Goal: Information Seeking & Learning: Check status

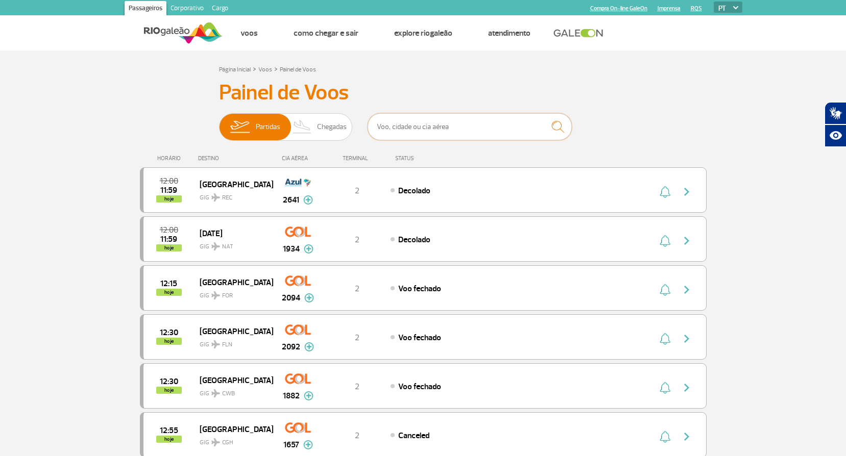
click at [466, 133] on input "text" at bounding box center [469, 126] width 204 height 27
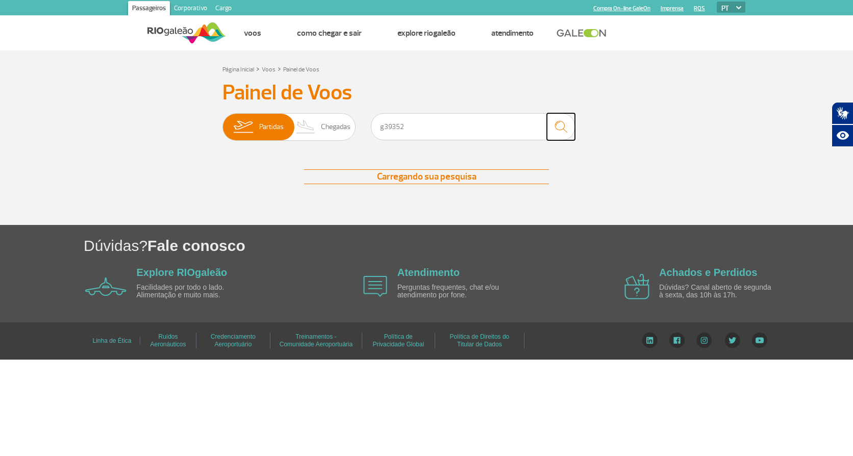
click at [565, 127] on img "submit" at bounding box center [561, 126] width 22 height 21
click at [269, 128] on span "Partidas" at bounding box center [271, 127] width 24 height 27
click at [222, 122] on input "Partidas Chegadas" at bounding box center [222, 122] width 0 height 0
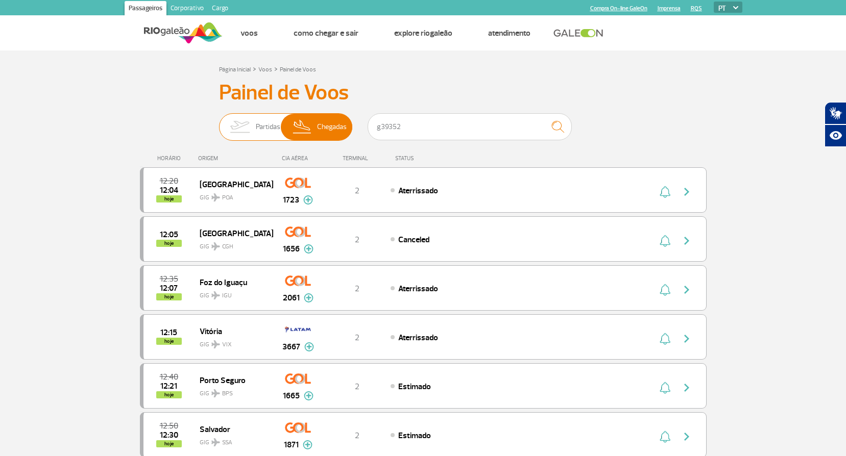
click at [257, 125] on span "Partidas" at bounding box center [268, 127] width 24 height 27
click at [219, 122] on input "Partidas Chegadas" at bounding box center [219, 122] width 0 height 0
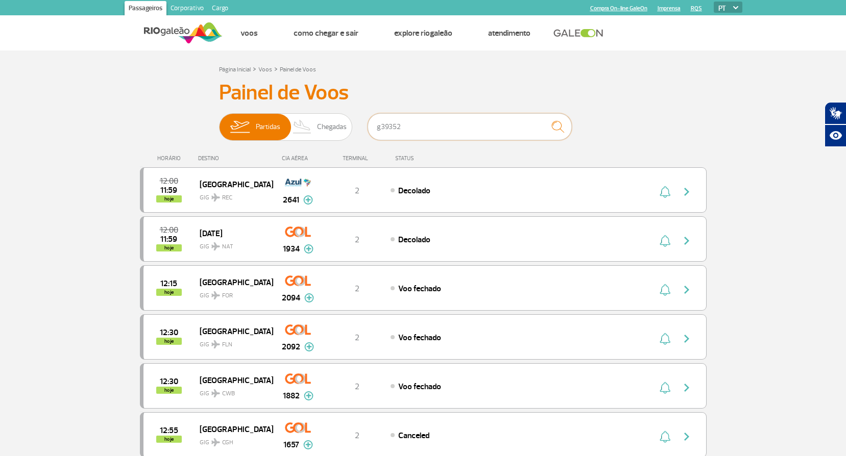
click at [447, 118] on input "g39352" at bounding box center [469, 126] width 204 height 27
drag, startPoint x: 430, startPoint y: 124, endPoint x: 180, endPoint y: 90, distance: 251.8
type input "d"
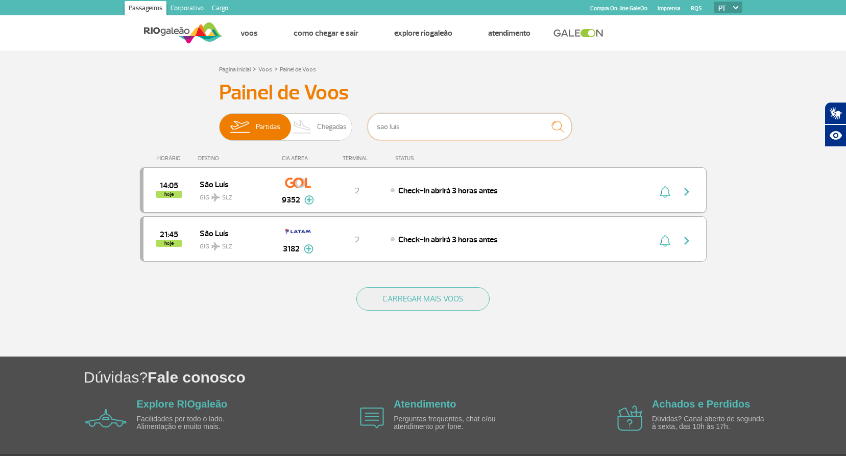
type input "sao luis"
click at [684, 192] on img "button" at bounding box center [686, 192] width 12 height 12
click at [337, 187] on div "2" at bounding box center [356, 190] width 67 height 11
click at [305, 200] on img at bounding box center [309, 199] width 10 height 9
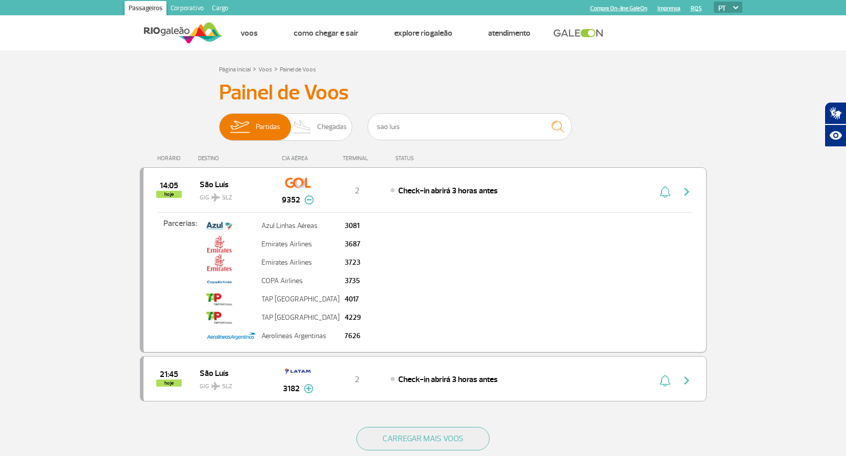
click at [426, 193] on span "Check-in abrirá 3 horas antes" at bounding box center [448, 191] width 100 height 10
click at [166, 189] on span "14:05" at bounding box center [169, 185] width 18 height 7
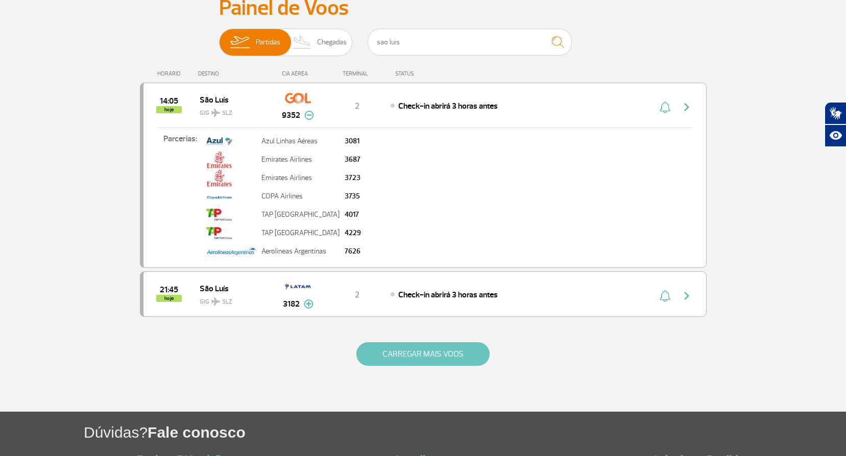
scroll to position [82, 0]
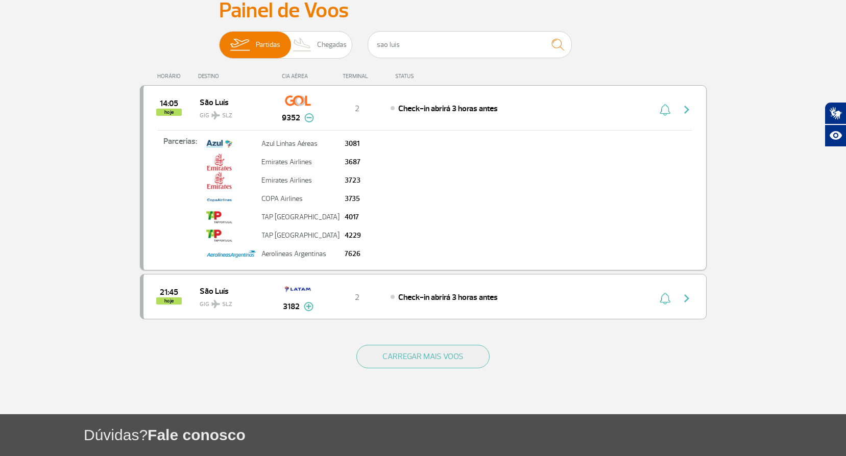
click at [566, 130] on div "Parcerias: Azul Linhas Aéreas 3081 Emirates Airlines 3687 Emirates Airlines 372…" at bounding box center [424, 197] width 562 height 134
click at [363, 110] on div "2" at bounding box center [356, 108] width 67 height 11
click at [677, 111] on button "button" at bounding box center [688, 108] width 23 height 16
click at [683, 110] on img "button" at bounding box center [686, 110] width 12 height 12
click at [194, 96] on div "14:05 hoje São Luís GIG SLZ 9352 2 Check-in abrirá 3 horas antes Parcerias: Azu…" at bounding box center [423, 177] width 566 height 185
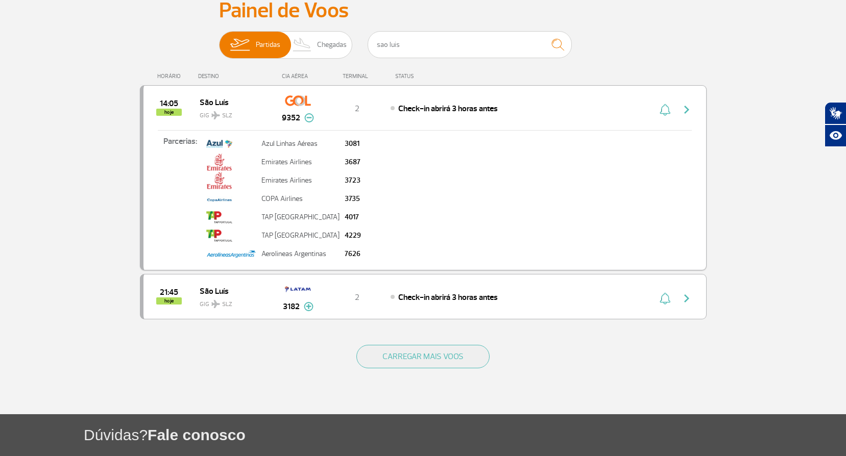
click at [690, 111] on img "button" at bounding box center [686, 110] width 12 height 12
click at [689, 110] on img "button" at bounding box center [686, 110] width 12 height 12
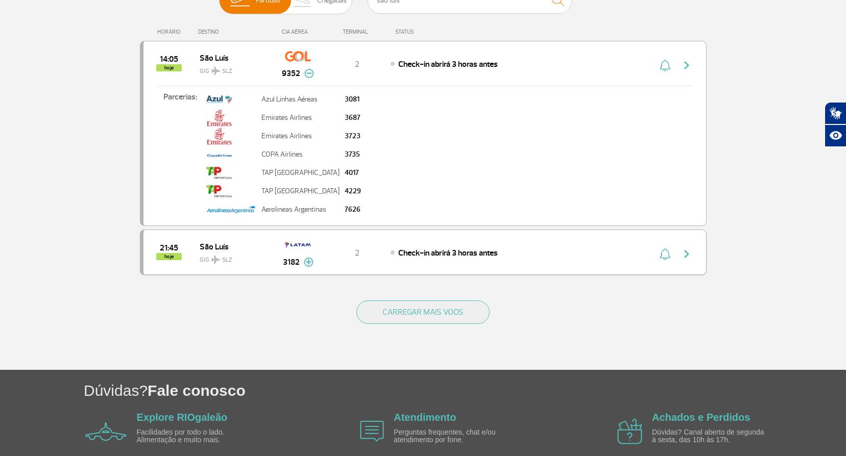
scroll to position [153, 0]
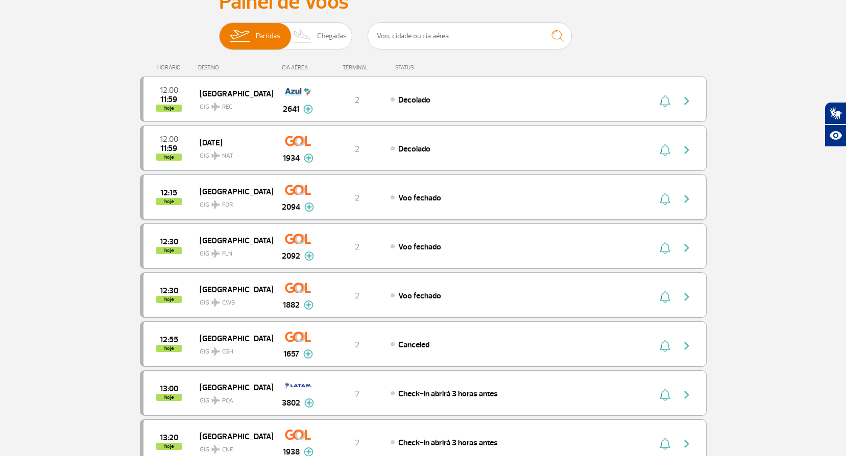
scroll to position [73, 0]
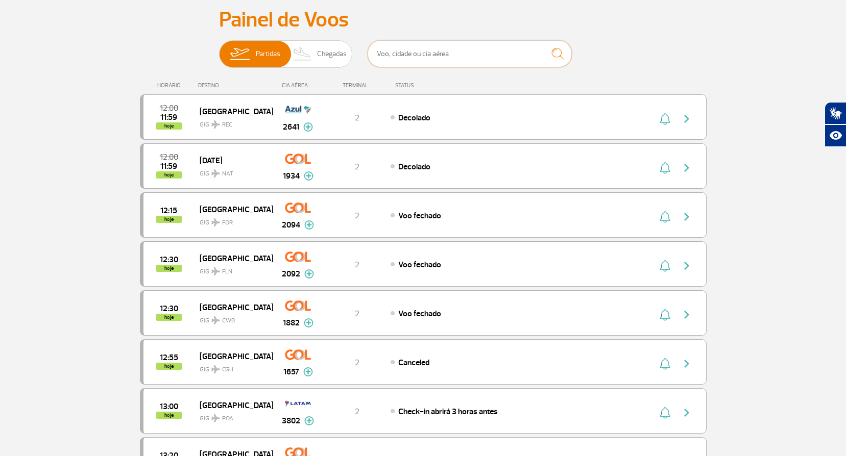
click at [486, 42] on input "text" at bounding box center [469, 53] width 204 height 27
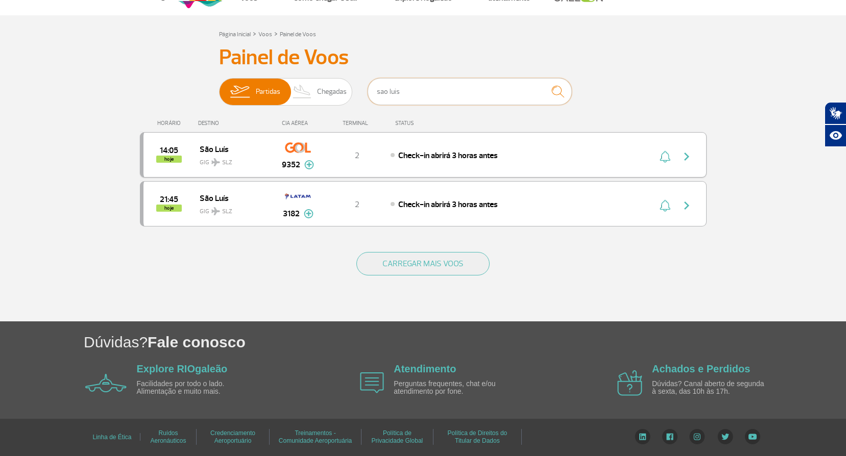
type input "sao luis"
click at [343, 159] on div "2" at bounding box center [356, 155] width 67 height 11
click at [462, 155] on span "Check-in abrirá 3 horas antes" at bounding box center [448, 156] width 100 height 10
click at [410, 156] on span "Check-in abrirá 3 horas antes" at bounding box center [448, 156] width 100 height 10
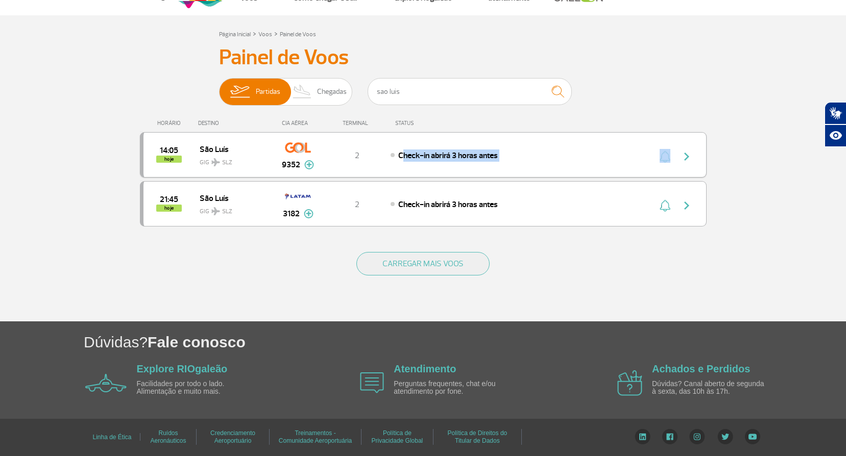
click at [410, 156] on span "Check-in abrirá 3 horas antes" at bounding box center [448, 156] width 100 height 10
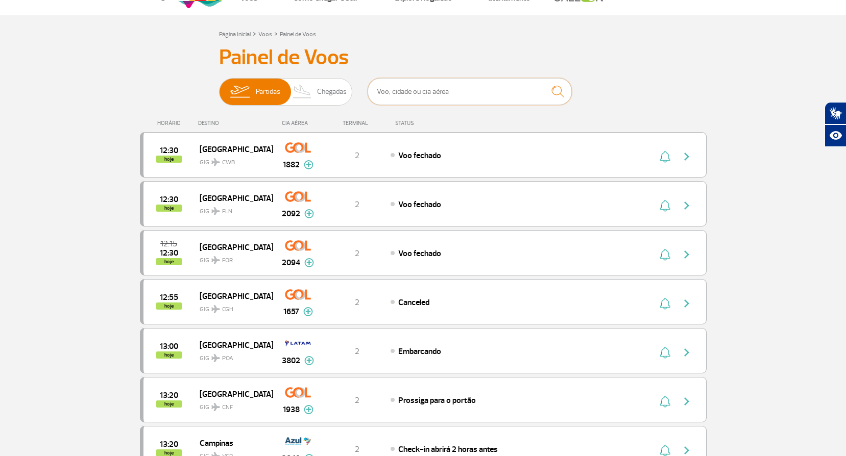
click at [418, 101] on input "text" at bounding box center [469, 91] width 204 height 27
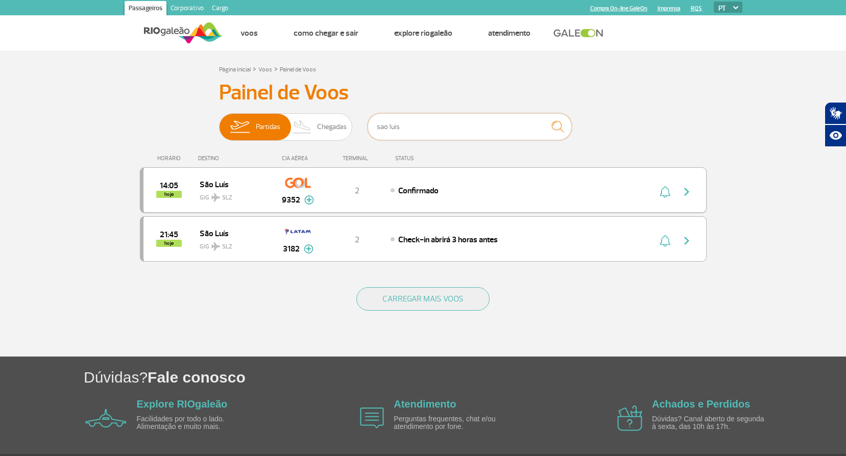
type input "sao luis"
click at [422, 193] on span "Confirmado" at bounding box center [418, 191] width 40 height 10
click at [415, 193] on span "Confirmado" at bounding box center [418, 191] width 40 height 10
